Goal: Information Seeking & Learning: Learn about a topic

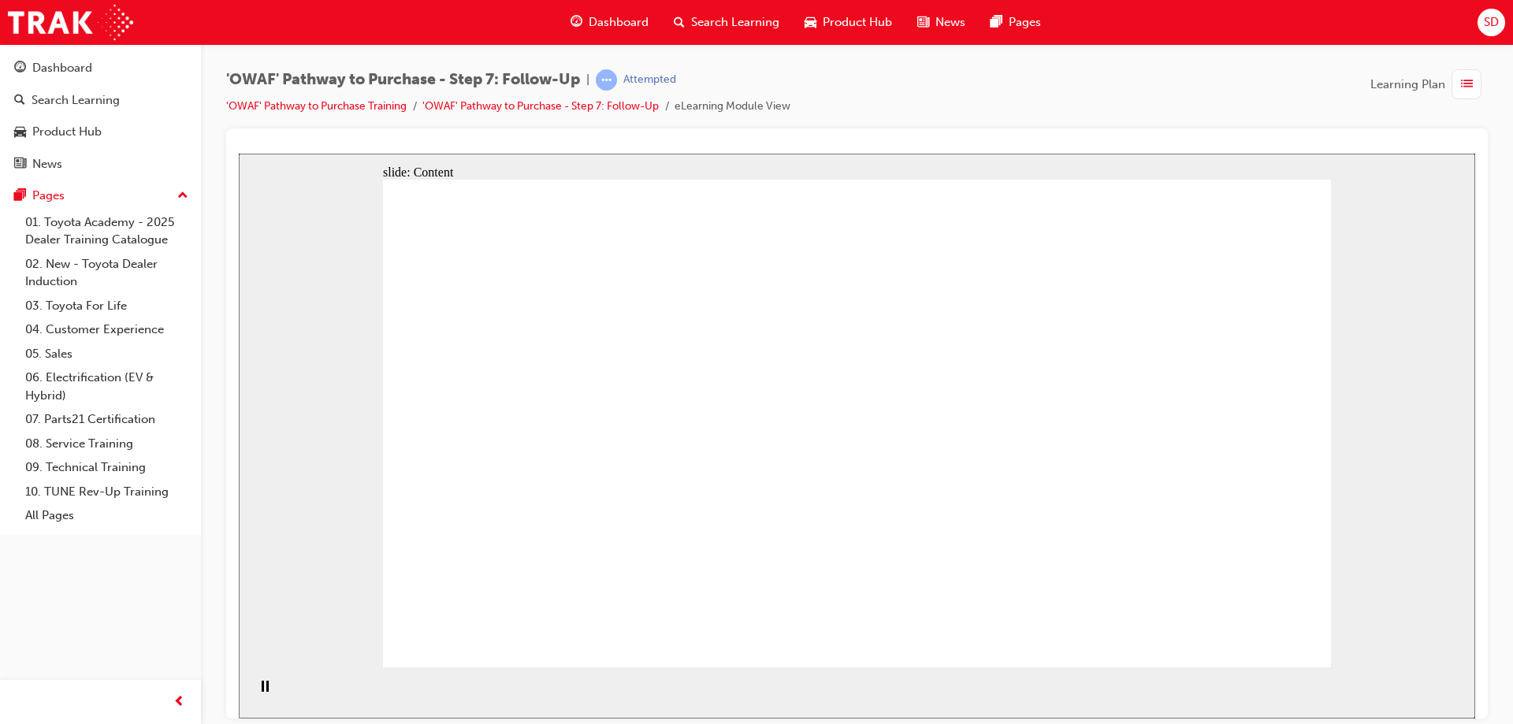
click at [960, 701] on section "Playback Speed 2 1.75 1.5 1.25 Normal" at bounding box center [857, 692] width 1236 height 51
drag, startPoint x: 1263, startPoint y: 428, endPoint x: 1262, endPoint y: 512, distance: 84.3
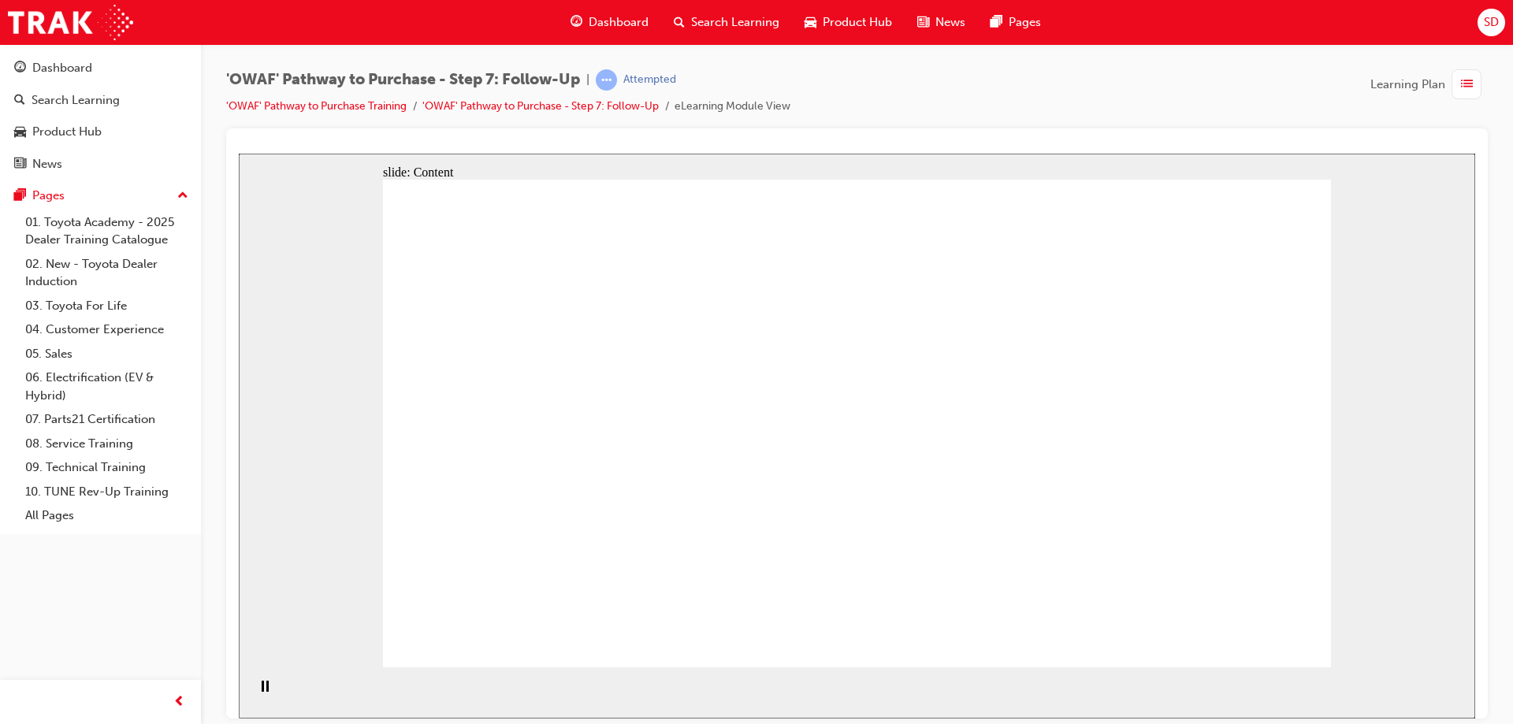
drag, startPoint x: 1262, startPoint y: 512, endPoint x: 1240, endPoint y: 537, distance: 33.5
drag, startPoint x: 1041, startPoint y: 396, endPoint x: 1068, endPoint y: 313, distance: 87.0
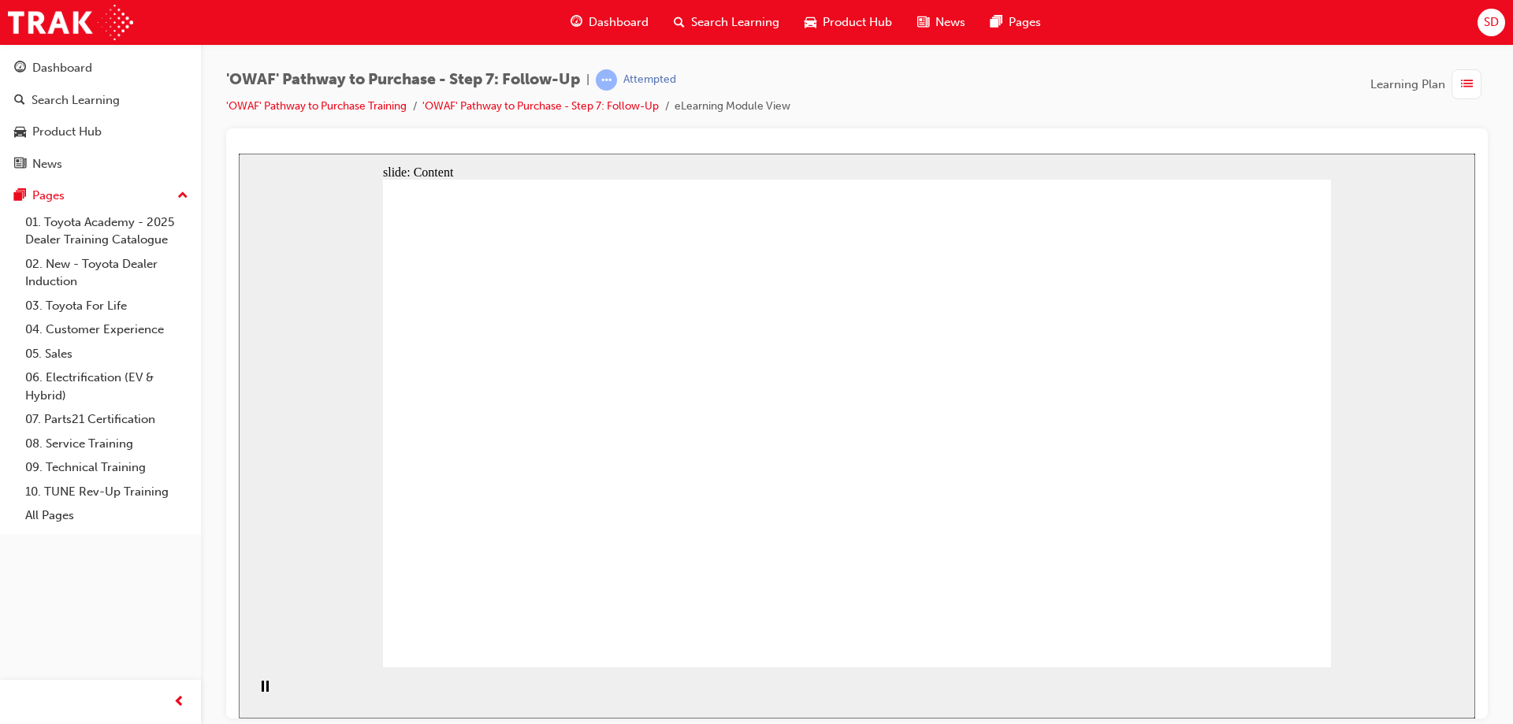
drag, startPoint x: 727, startPoint y: 407, endPoint x: 656, endPoint y: 411, distance: 70.2
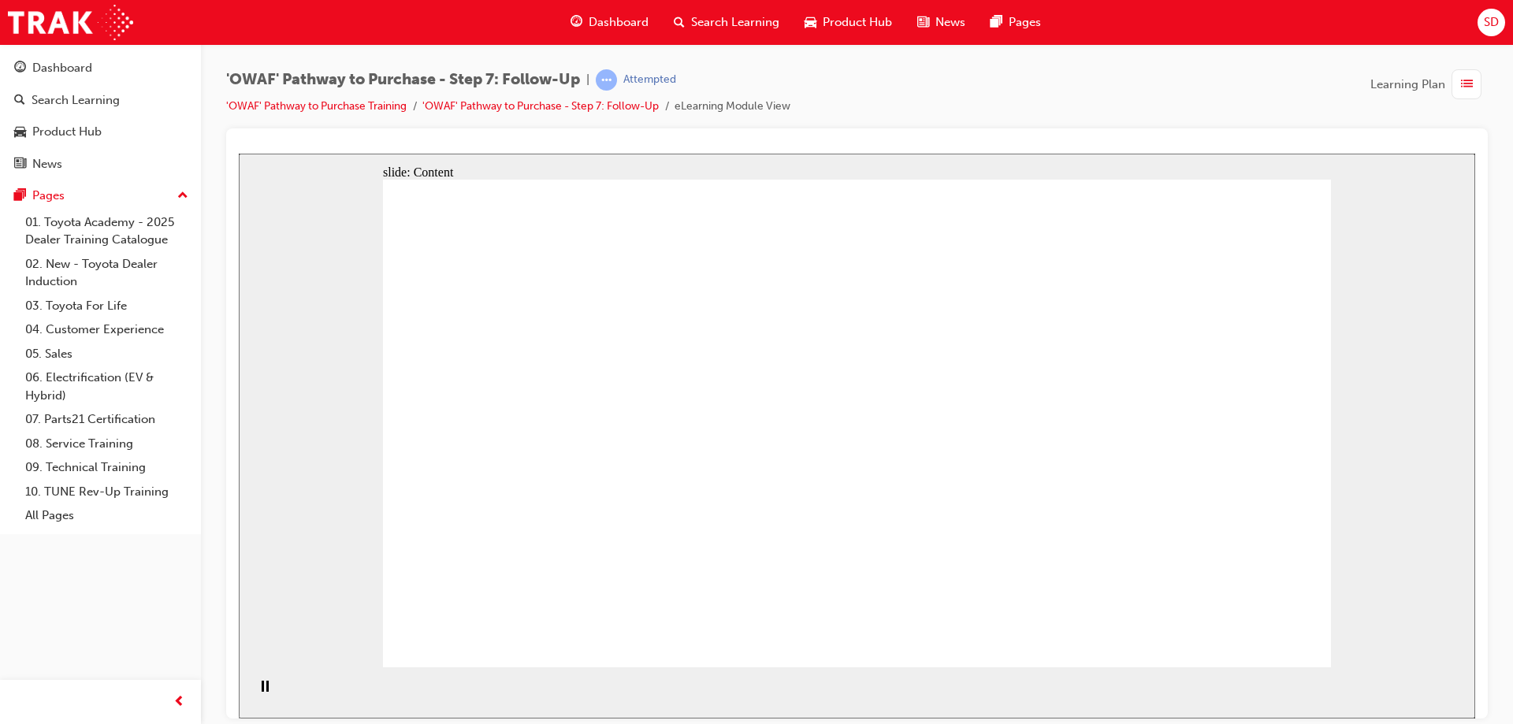
drag, startPoint x: 539, startPoint y: 329, endPoint x: 541, endPoint y: 317, distance: 12.8
drag, startPoint x: 541, startPoint y: 317, endPoint x: 709, endPoint y: 554, distance: 290.6
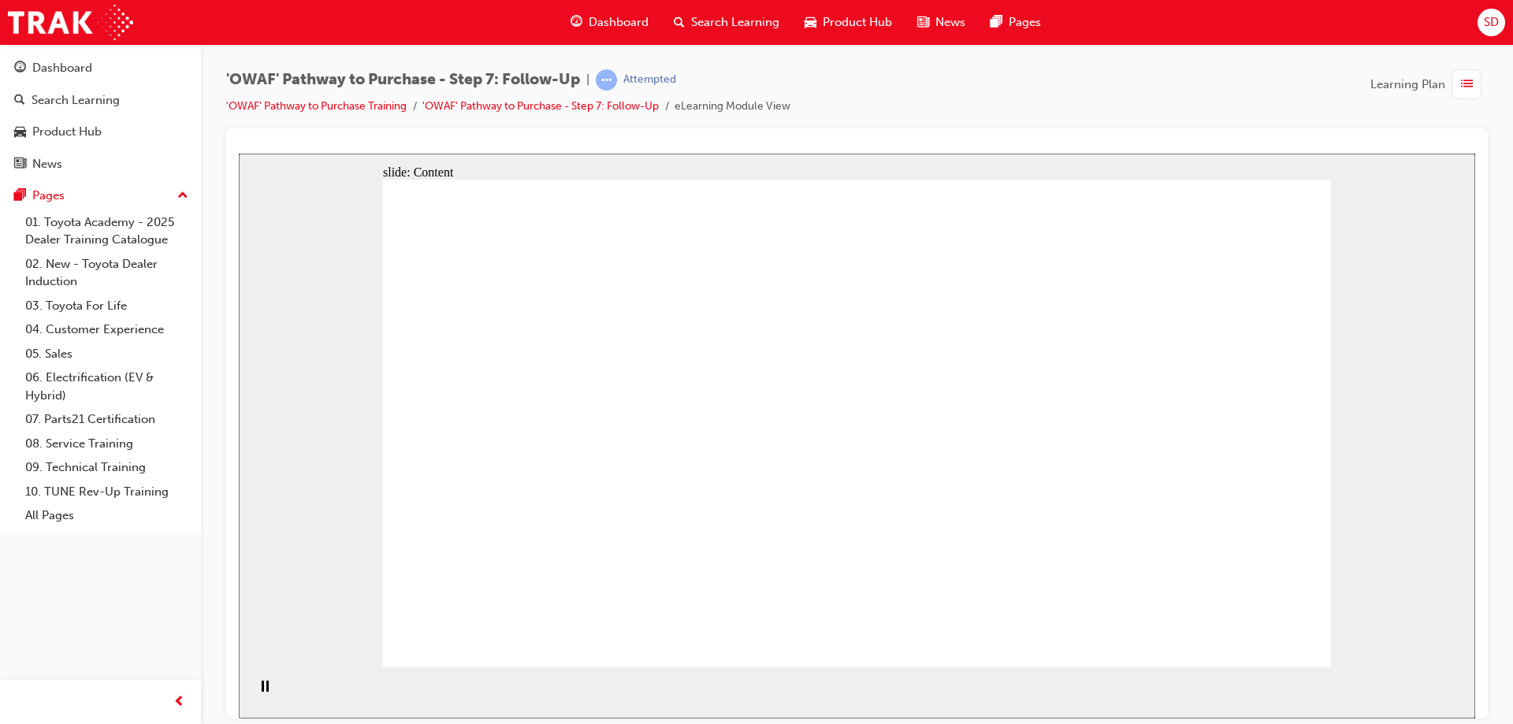
drag, startPoint x: 709, startPoint y: 554, endPoint x: 757, endPoint y: 512, distance: 63.1
drag, startPoint x: 1059, startPoint y: 318, endPoint x: 1080, endPoint y: 279, distance: 44.1
drag, startPoint x: 1114, startPoint y: 255, endPoint x: 1311, endPoint y: 218, distance: 201.2
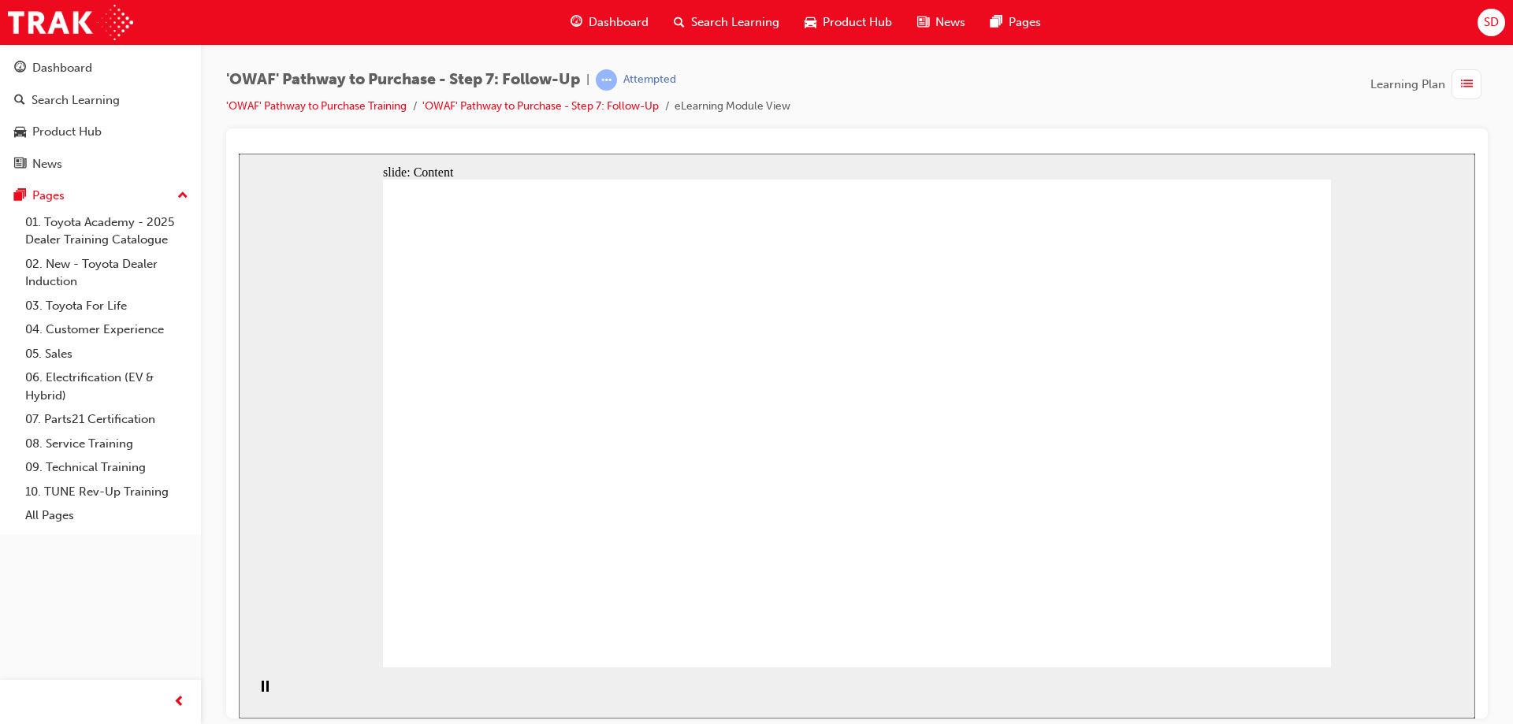
drag, startPoint x: 1328, startPoint y: 363, endPoint x: 1311, endPoint y: 527, distance: 164.7
drag, startPoint x: 1311, startPoint y: 527, endPoint x: 1325, endPoint y: 600, distance: 73.9
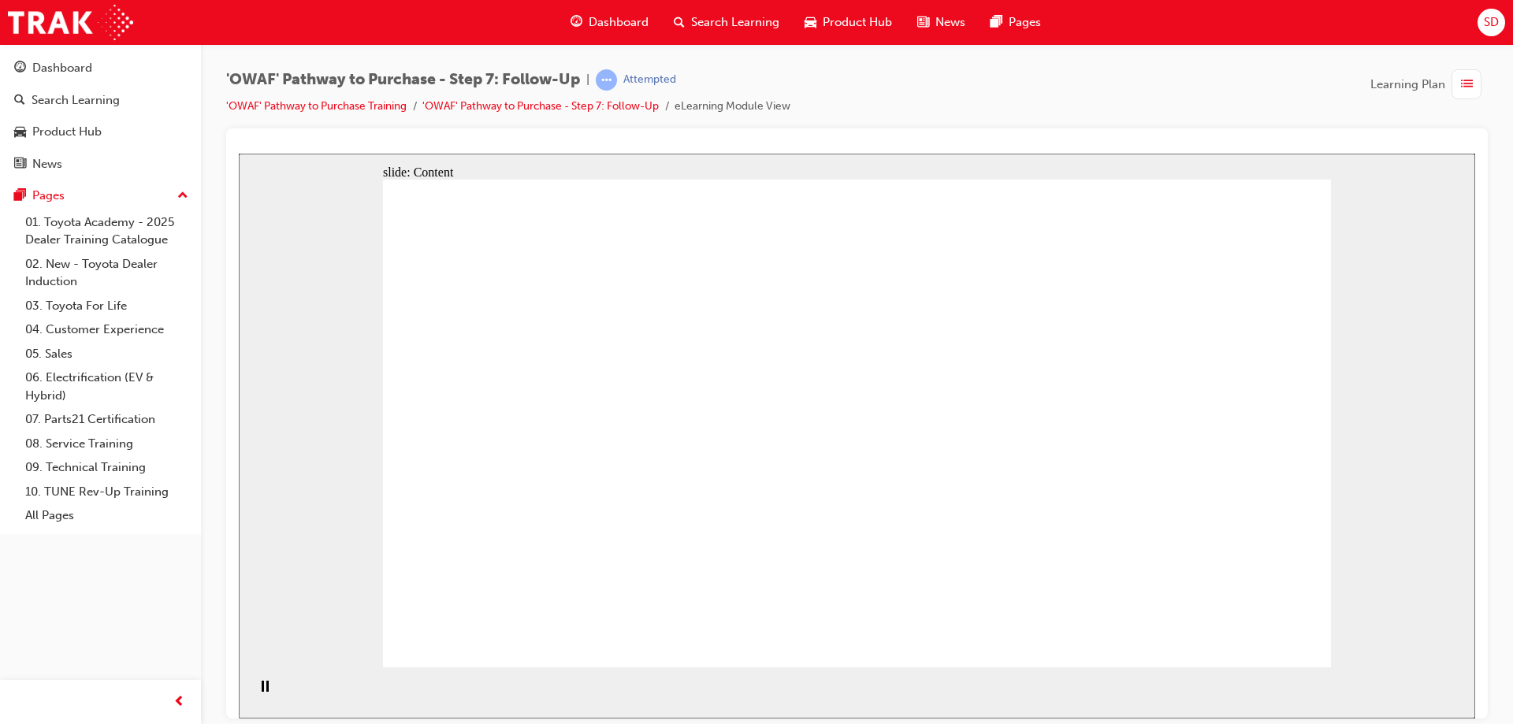
drag, startPoint x: 1325, startPoint y: 600, endPoint x: 1325, endPoint y: 609, distance: 9.5
drag, startPoint x: 1109, startPoint y: 613, endPoint x: 1102, endPoint y: 605, distance: 10.6
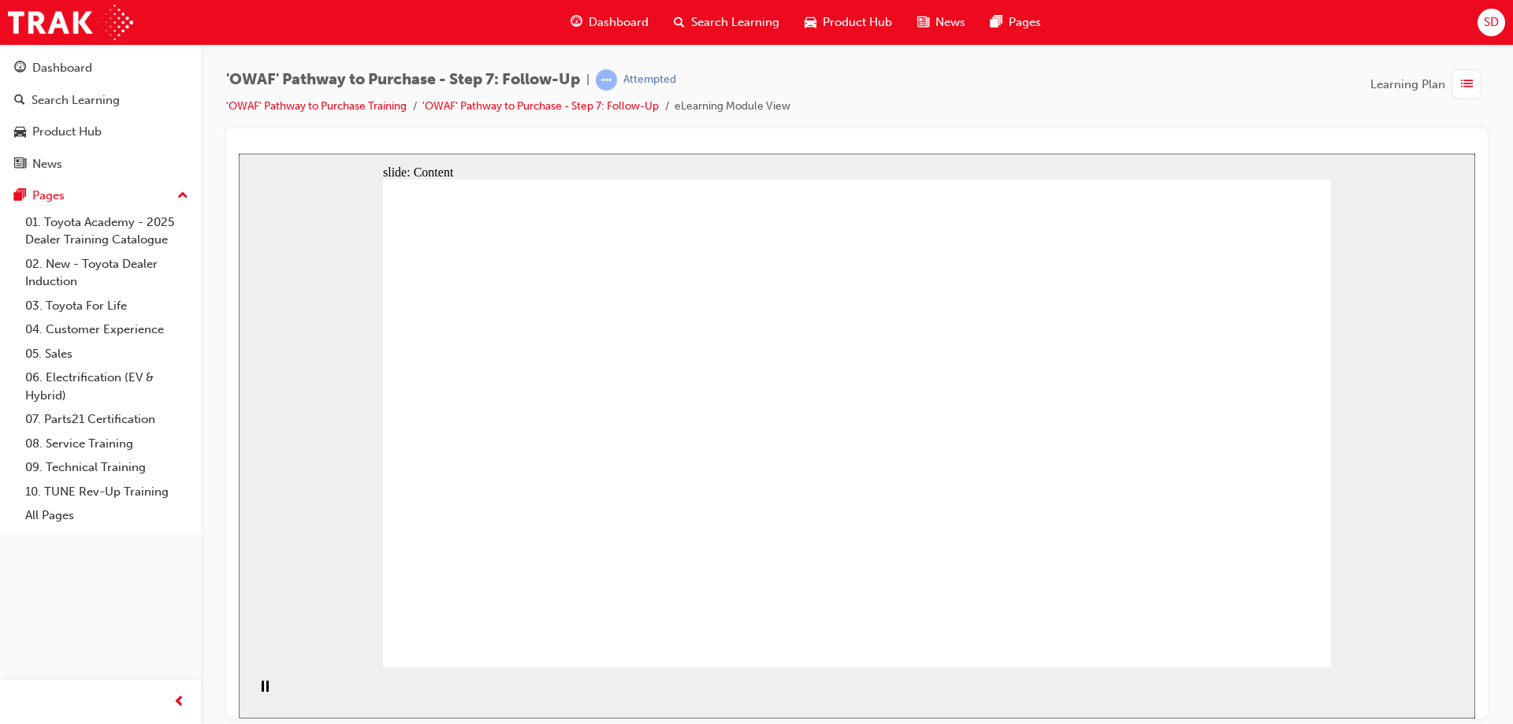
drag, startPoint x: 1070, startPoint y: 560, endPoint x: 1120, endPoint y: 422, distance: 146.6
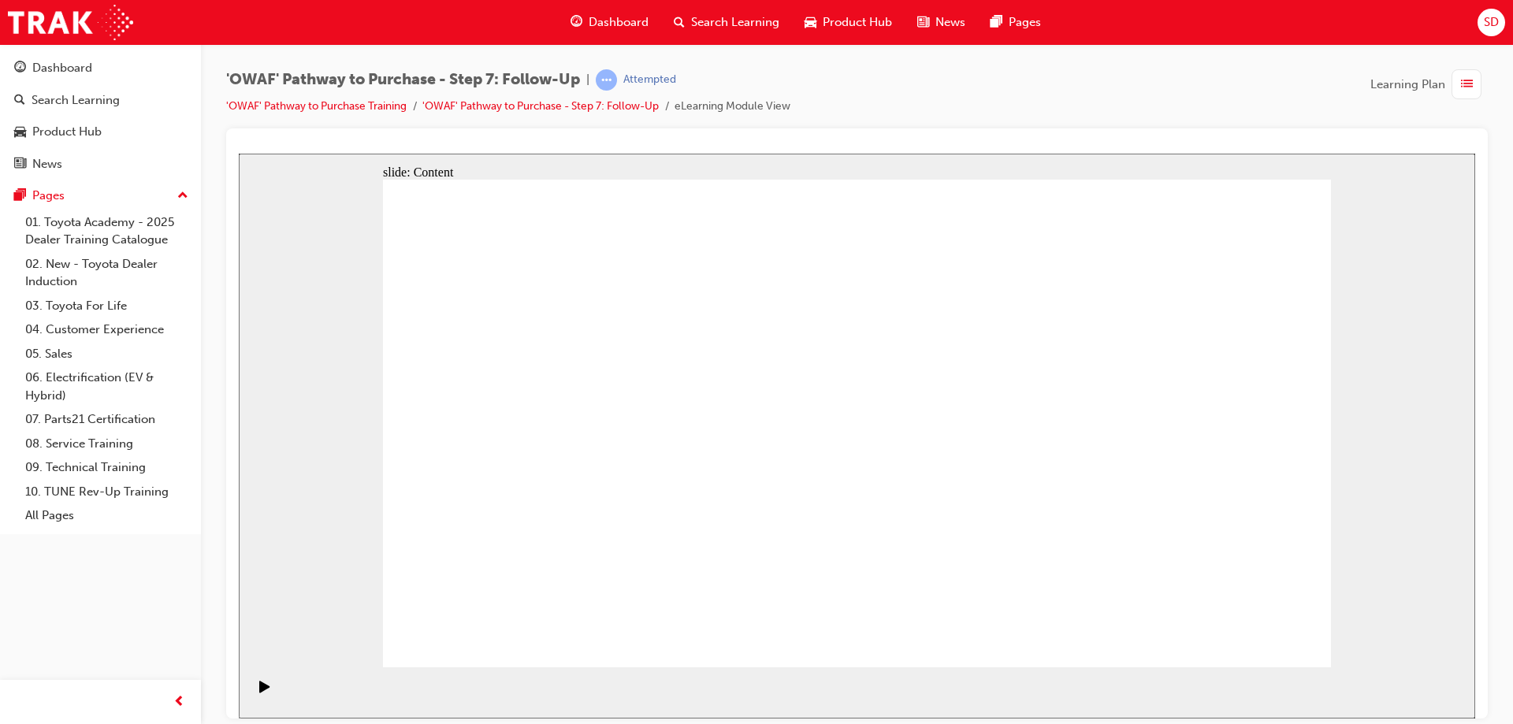
drag, startPoint x: 691, startPoint y: 395, endPoint x: 721, endPoint y: 417, distance: 37.2
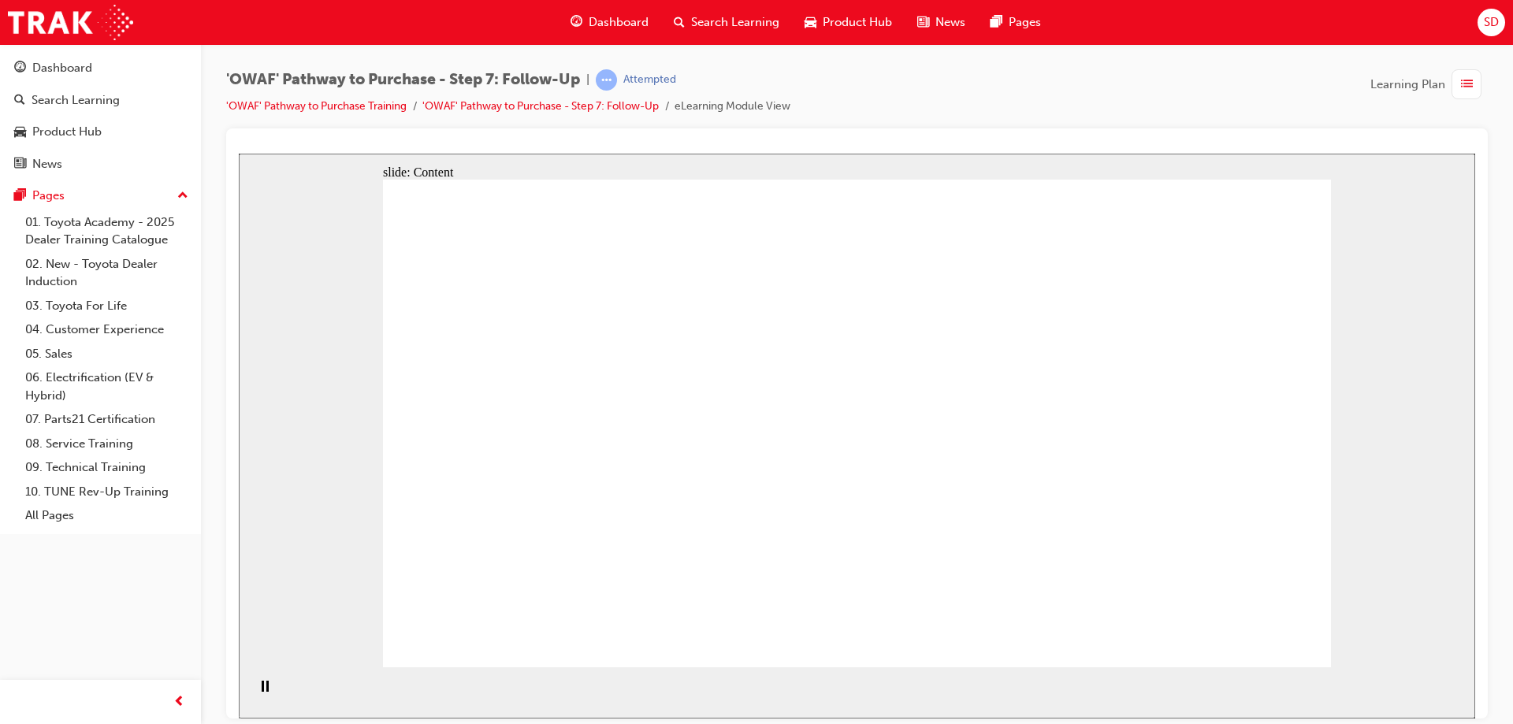
drag, startPoint x: 852, startPoint y: 393, endPoint x: 864, endPoint y: 397, distance: 12.5
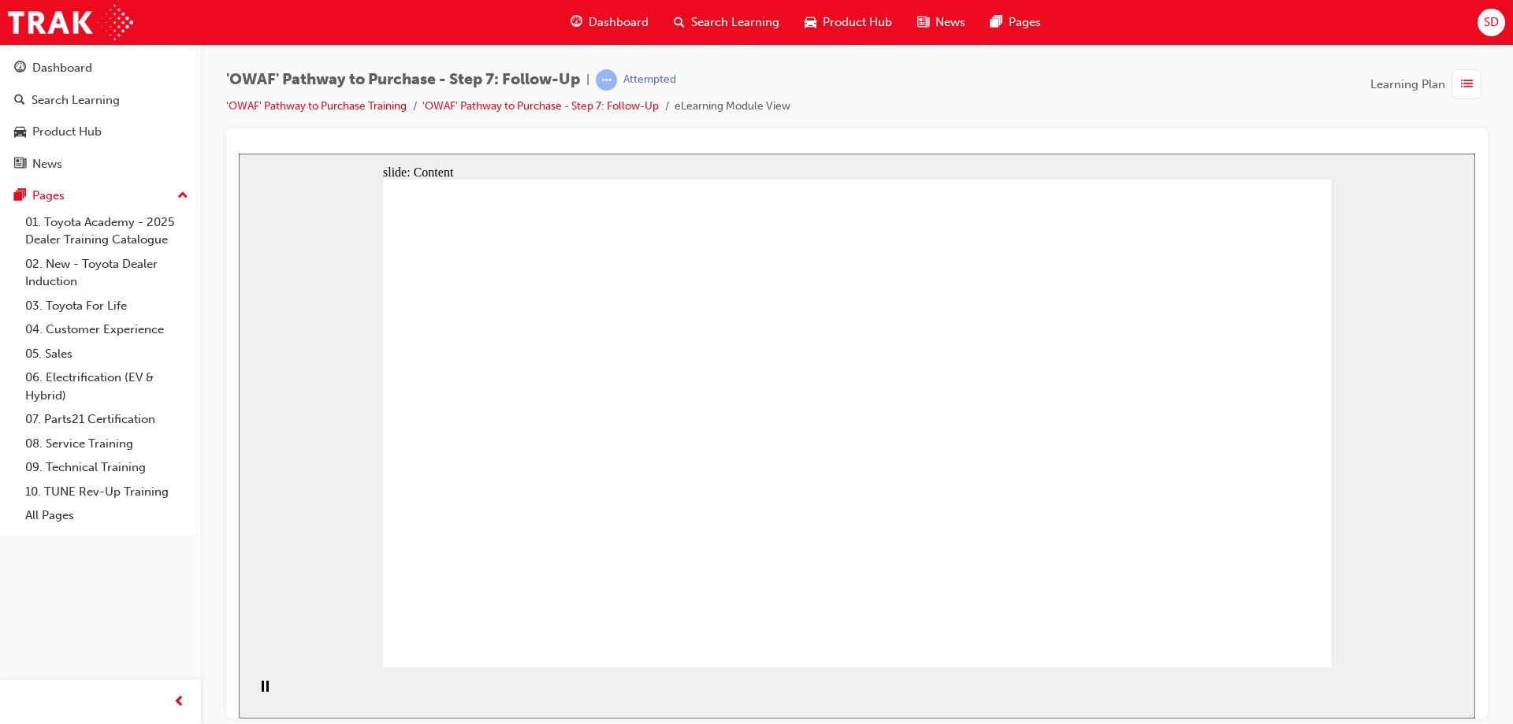
drag, startPoint x: 828, startPoint y: 304, endPoint x: 991, endPoint y: 312, distance: 163.3
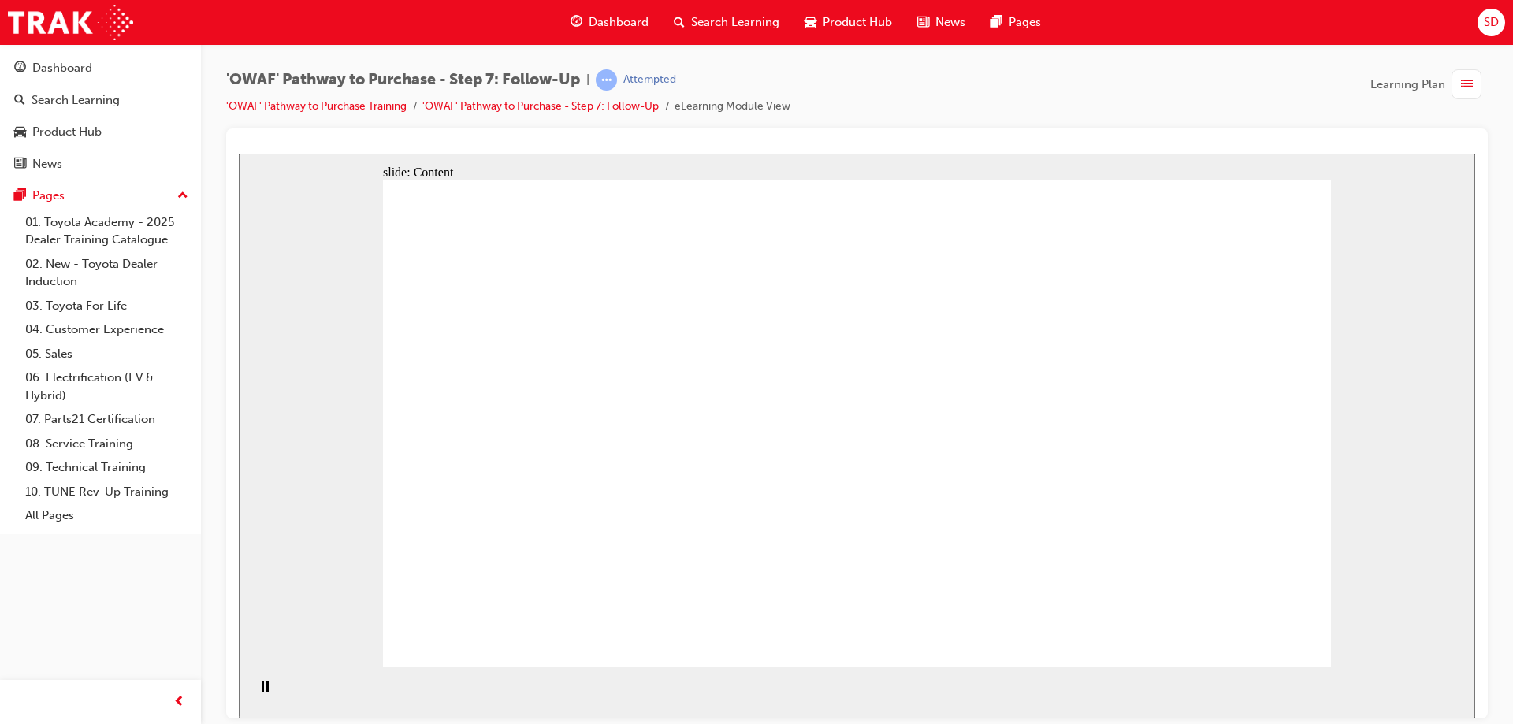
drag, startPoint x: 688, startPoint y: 556, endPoint x: 886, endPoint y: 521, distance: 201.0
drag, startPoint x: 897, startPoint y: 521, endPoint x: 923, endPoint y: 524, distance: 26.2
drag, startPoint x: 1017, startPoint y: 522, endPoint x: 1021, endPoint y: 485, distance: 37.2
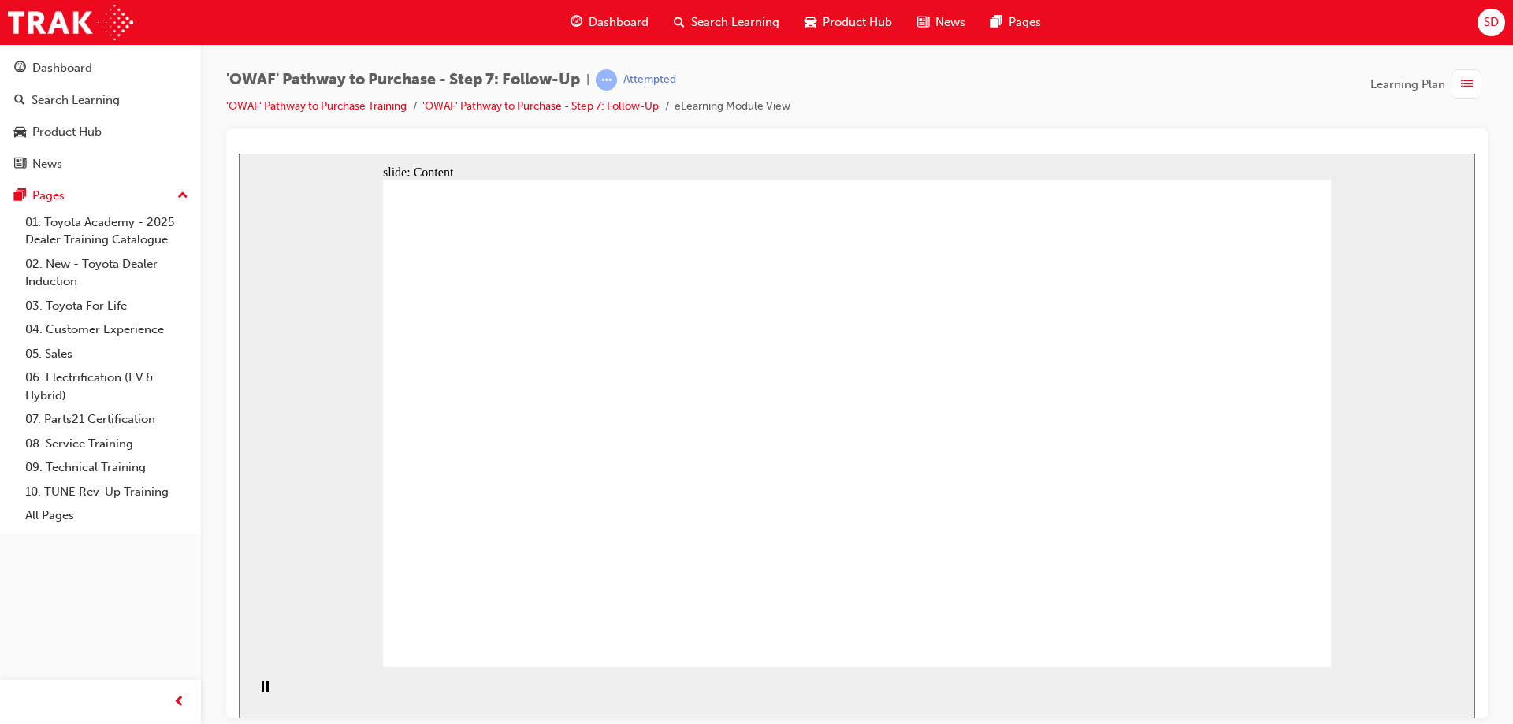
drag, startPoint x: 1101, startPoint y: 280, endPoint x: 843, endPoint y: 316, distance: 260.2
drag, startPoint x: 838, startPoint y: 318, endPoint x: 754, endPoint y: 327, distance: 84.9
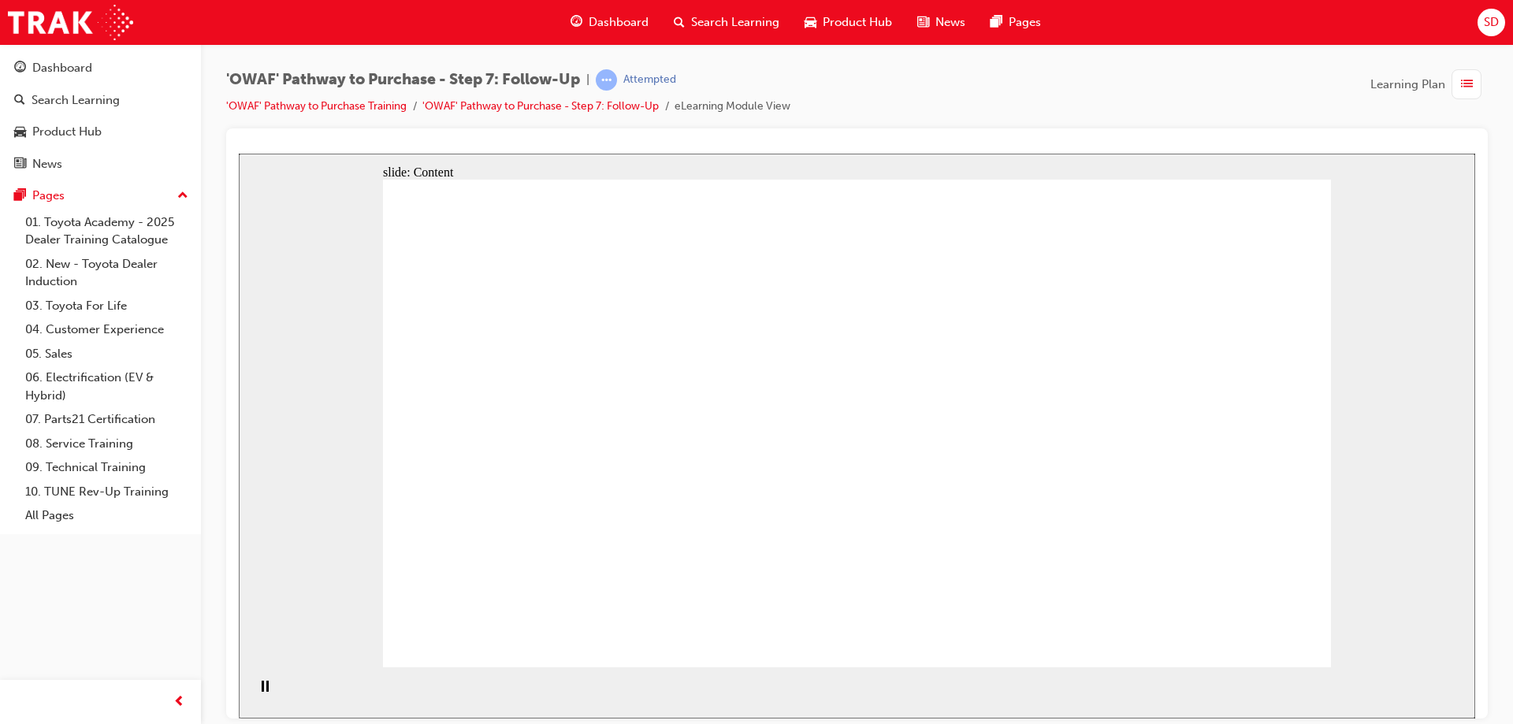
drag, startPoint x: 733, startPoint y: 323, endPoint x: 729, endPoint y: 352, distance: 29.4
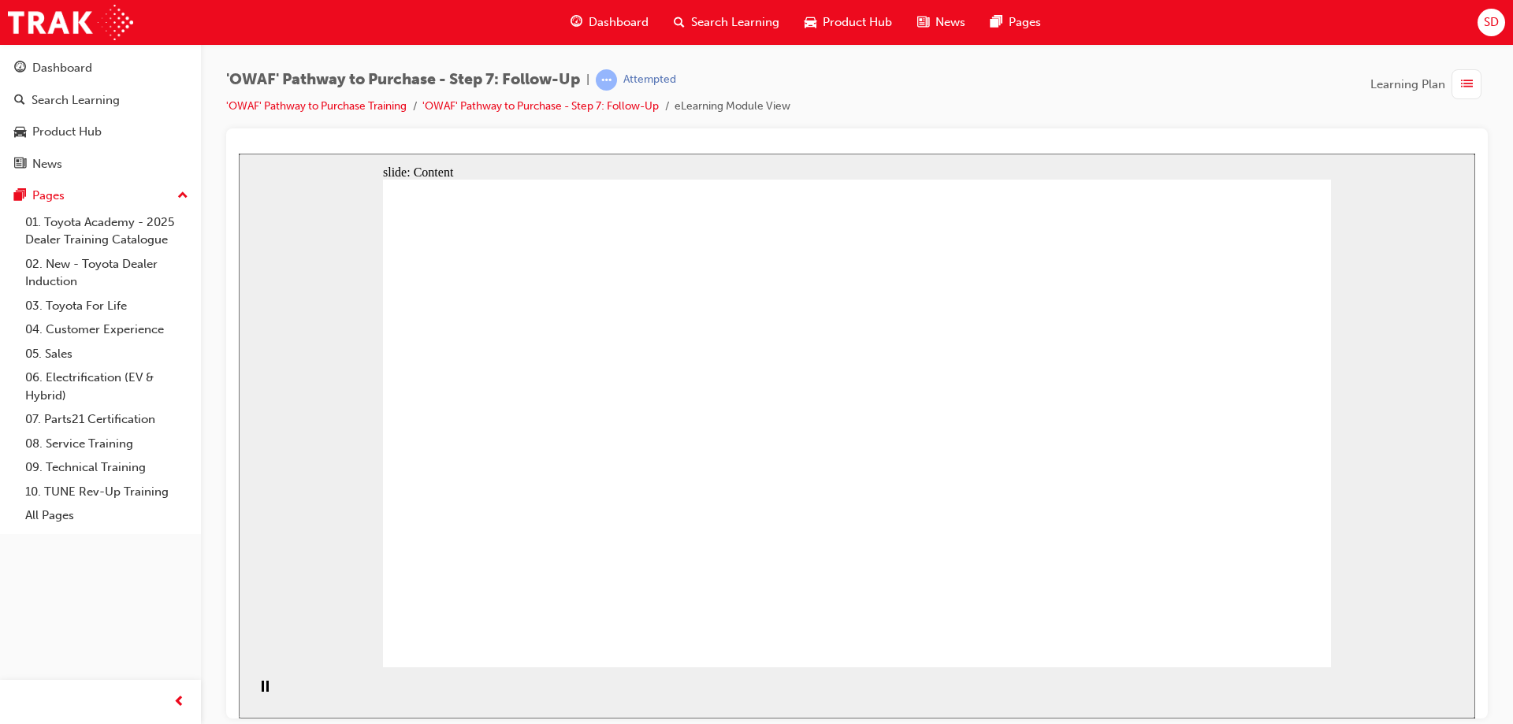
drag, startPoint x: 729, startPoint y: 309, endPoint x: 892, endPoint y: 333, distance: 164.8
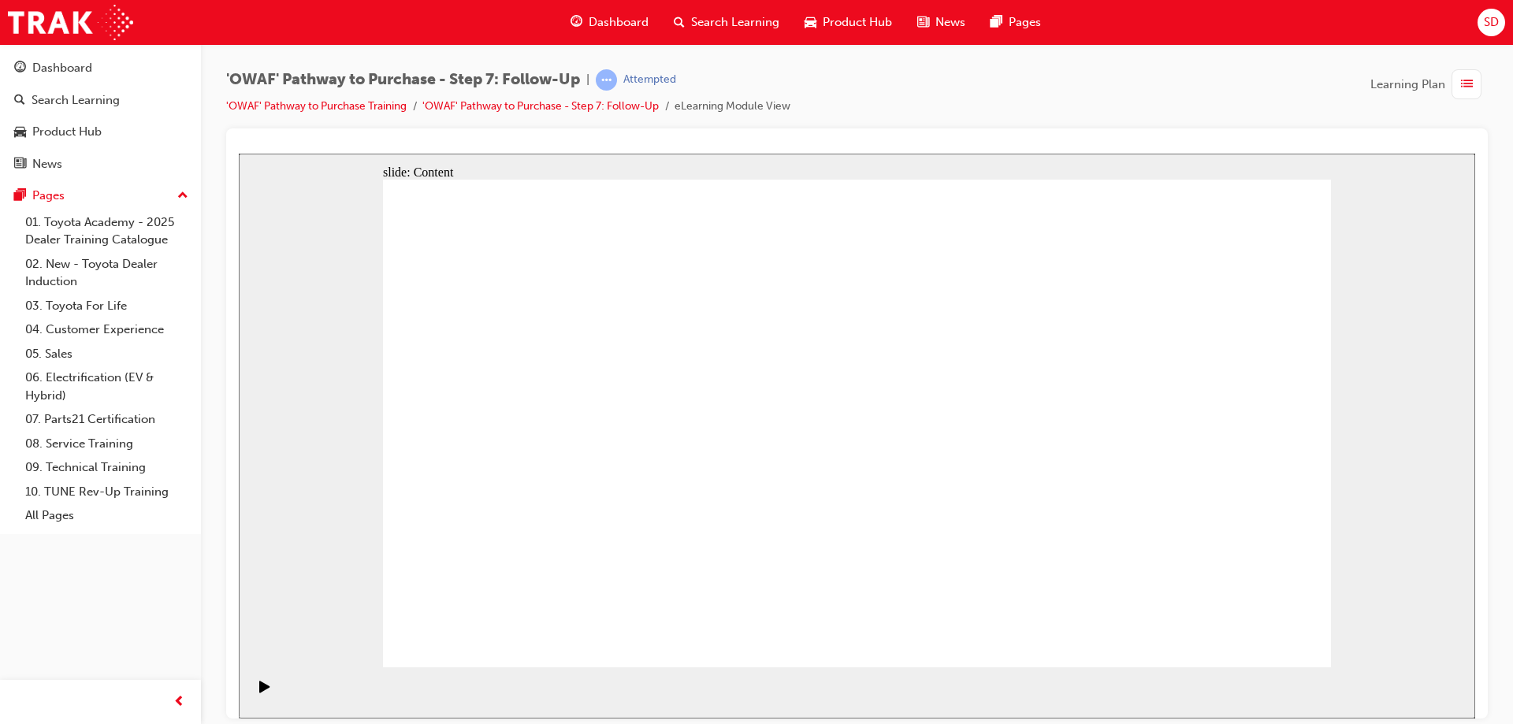
drag, startPoint x: 670, startPoint y: 309, endPoint x: 844, endPoint y: 335, distance: 176.1
drag, startPoint x: 844, startPoint y: 335, endPoint x: 979, endPoint y: 325, distance: 135.1
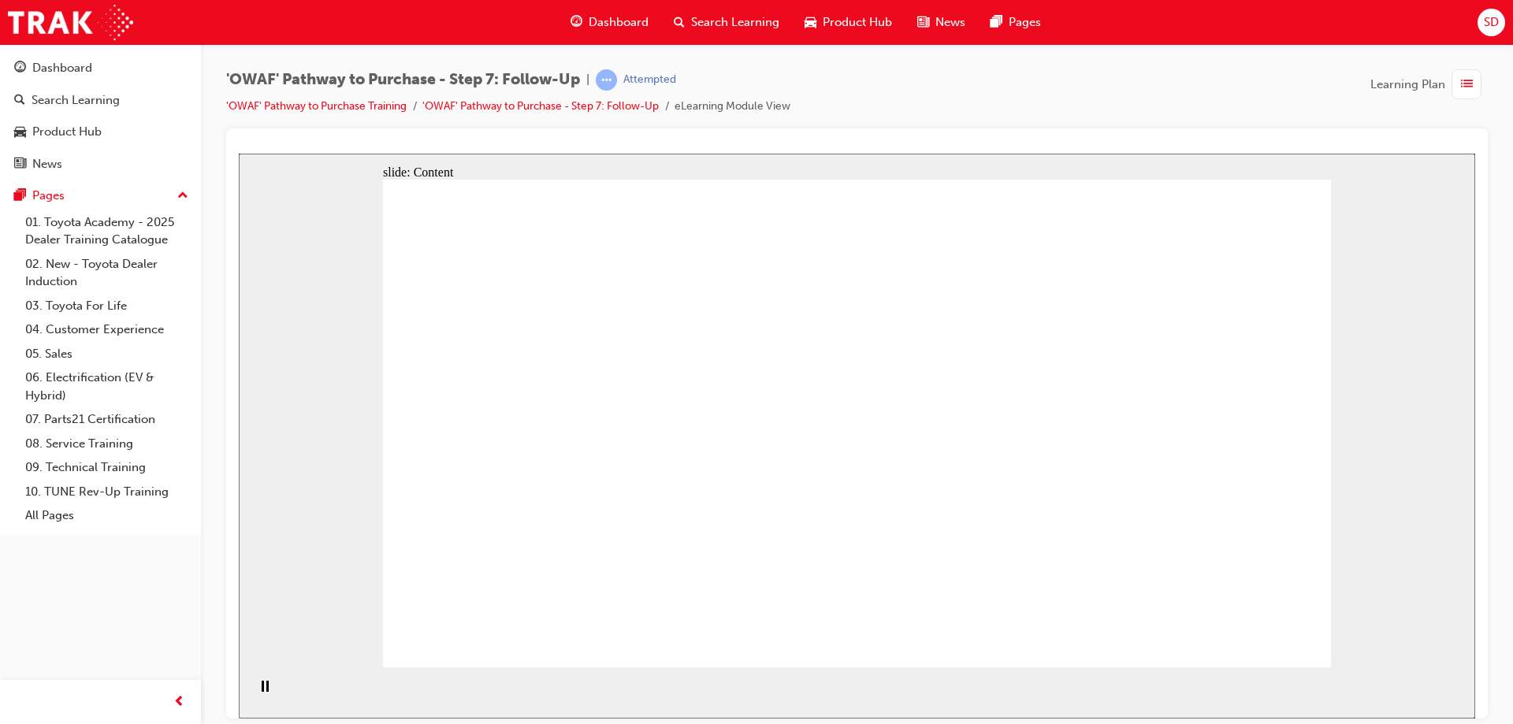
drag, startPoint x: 998, startPoint y: 318, endPoint x: 1166, endPoint y: 304, distance: 168.4
drag, startPoint x: 1166, startPoint y: 304, endPoint x: 1200, endPoint y: 221, distance: 90.4
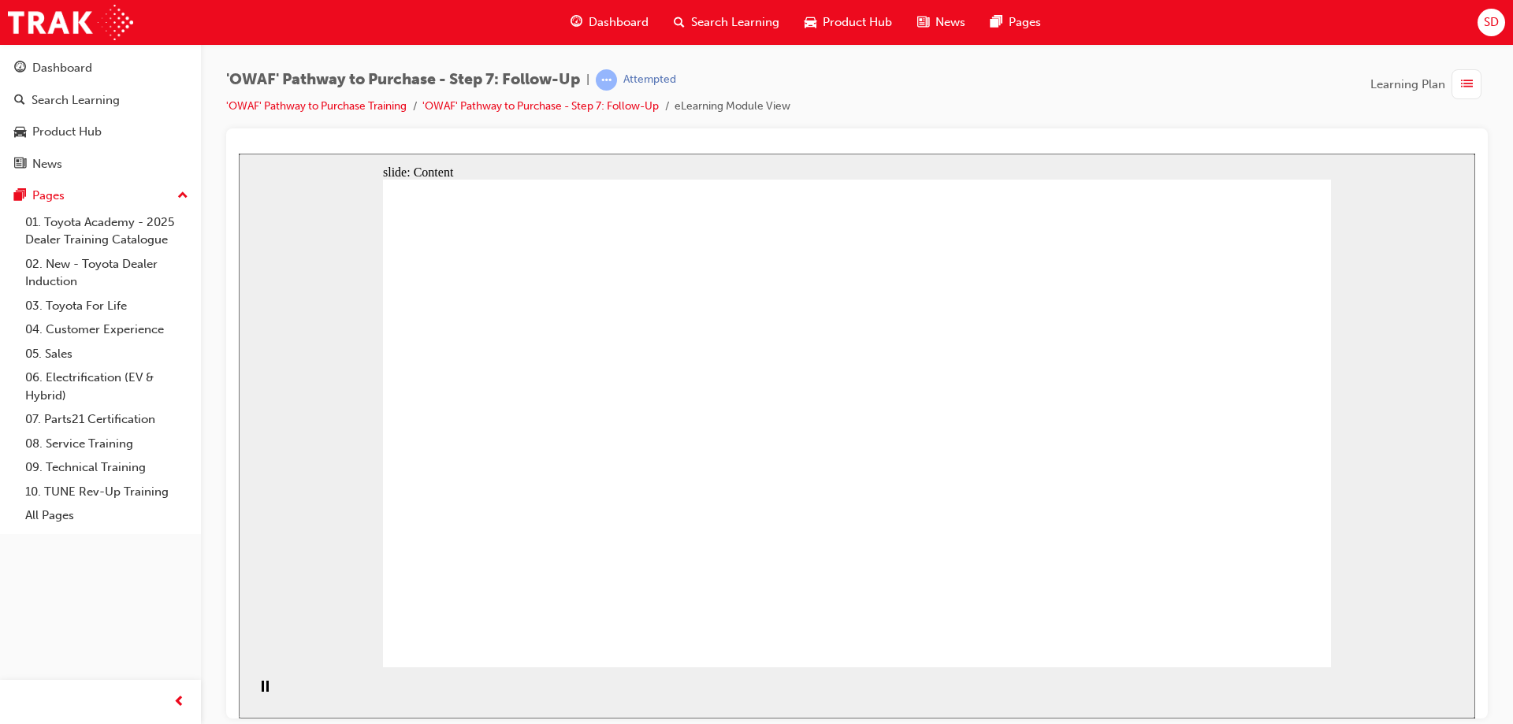
drag, startPoint x: 1203, startPoint y: 178, endPoint x: 1211, endPoint y: 364, distance: 186.1
drag, startPoint x: 1211, startPoint y: 364, endPoint x: 1232, endPoint y: 425, distance: 64.0
drag, startPoint x: 1224, startPoint y: 491, endPoint x: 1223, endPoint y: 505, distance: 14.2
